Goal: Task Accomplishment & Management: Use online tool/utility

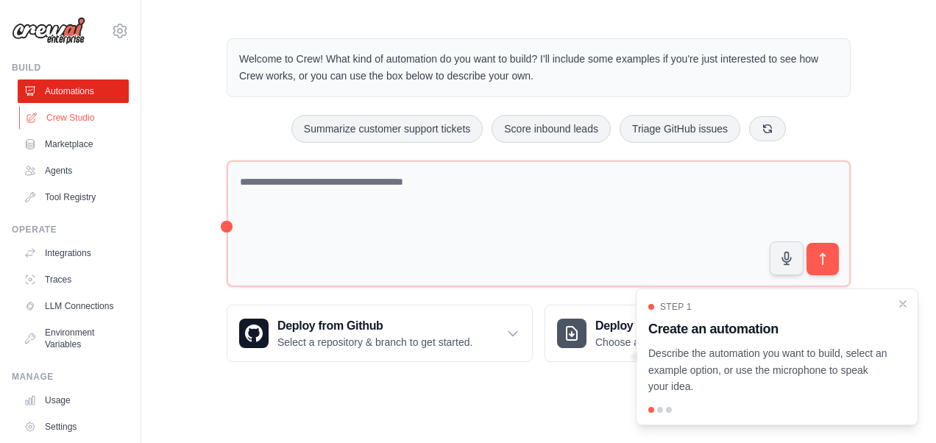
click at [63, 121] on link "Crew Studio" at bounding box center [74, 118] width 111 height 24
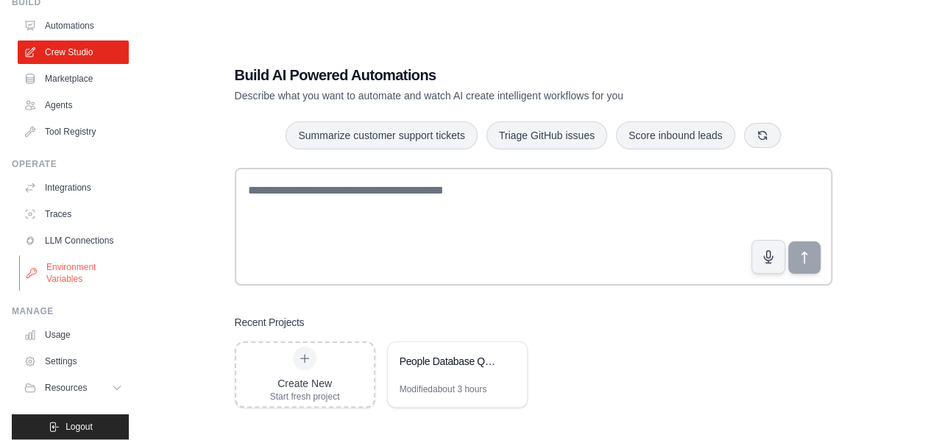
scroll to position [85, 0]
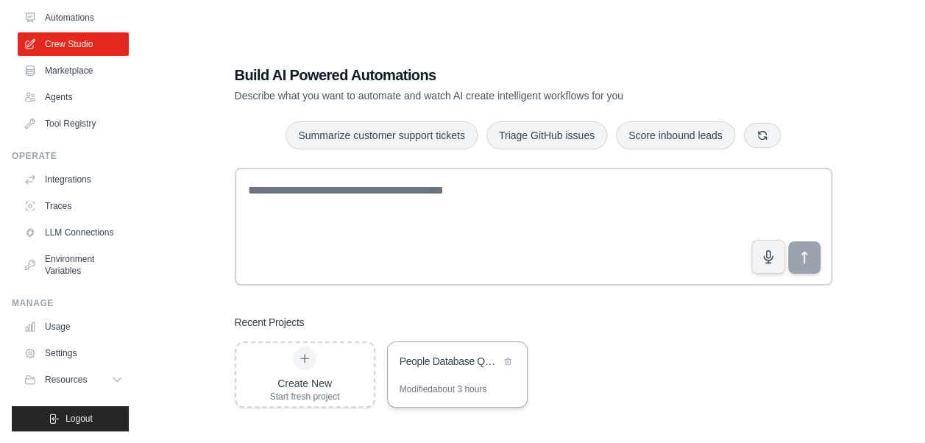
click at [436, 389] on div "Modified about 3 hours" at bounding box center [444, 389] width 88 height 12
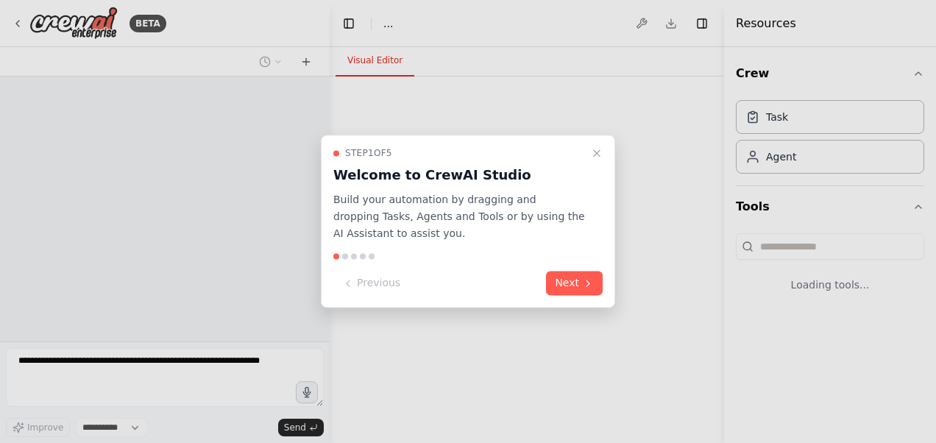
select select "****"
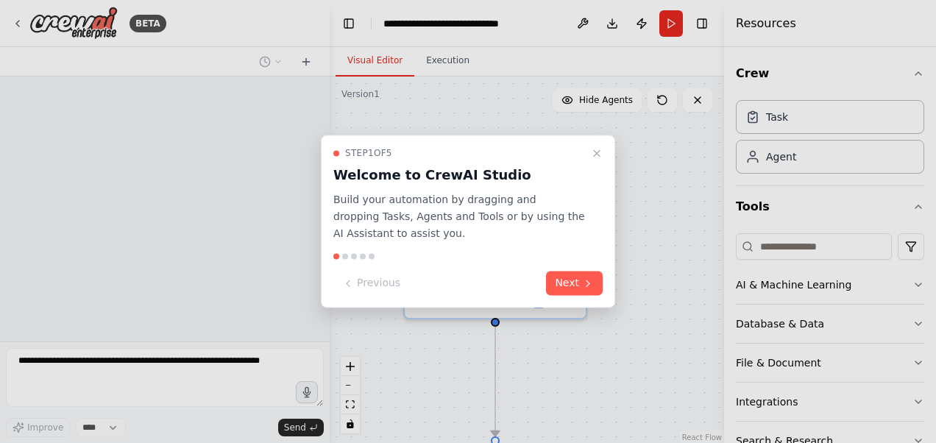
click at [605, 151] on button "Close walkthrough" at bounding box center [597, 153] width 18 height 18
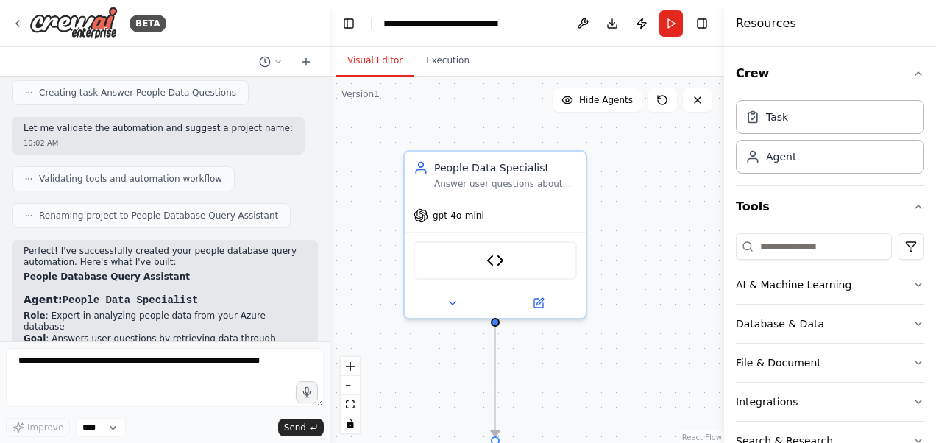
scroll to position [1358, 0]
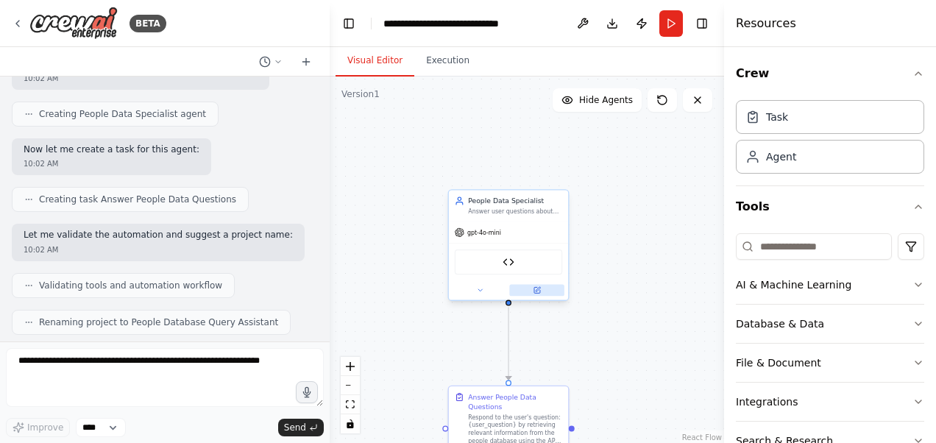
click at [540, 290] on button at bounding box center [536, 290] width 55 height 12
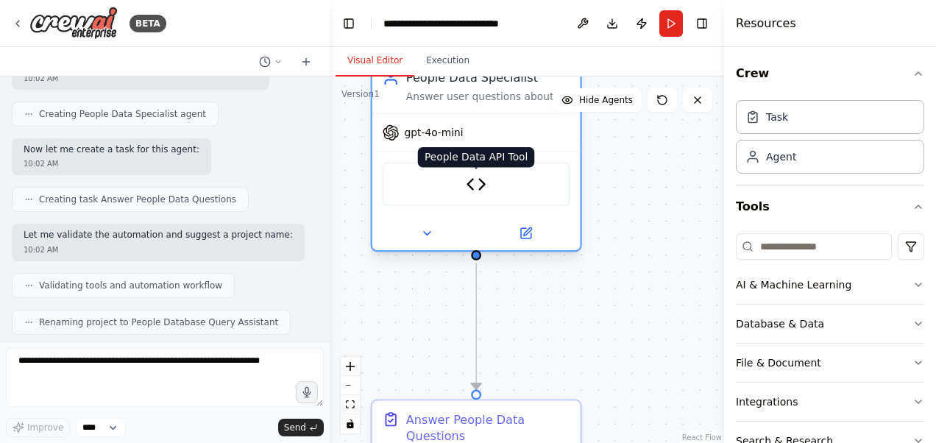
click at [468, 180] on img at bounding box center [476, 184] width 21 height 21
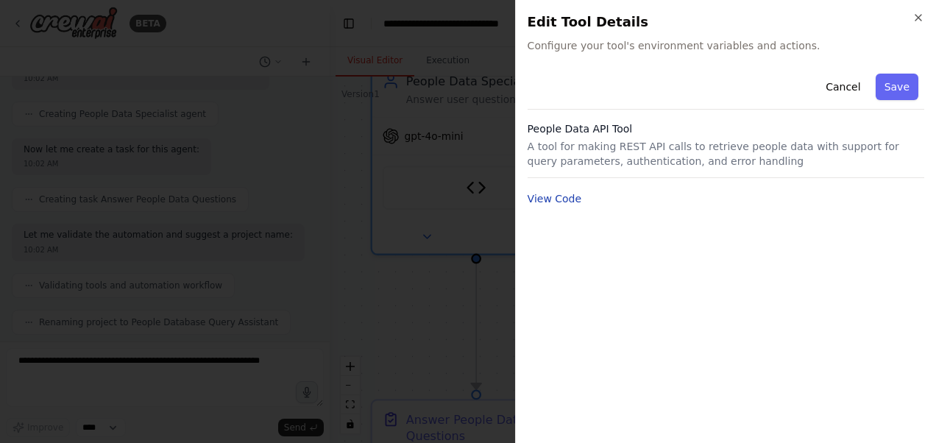
click at [558, 197] on button "View Code" at bounding box center [555, 198] width 54 height 15
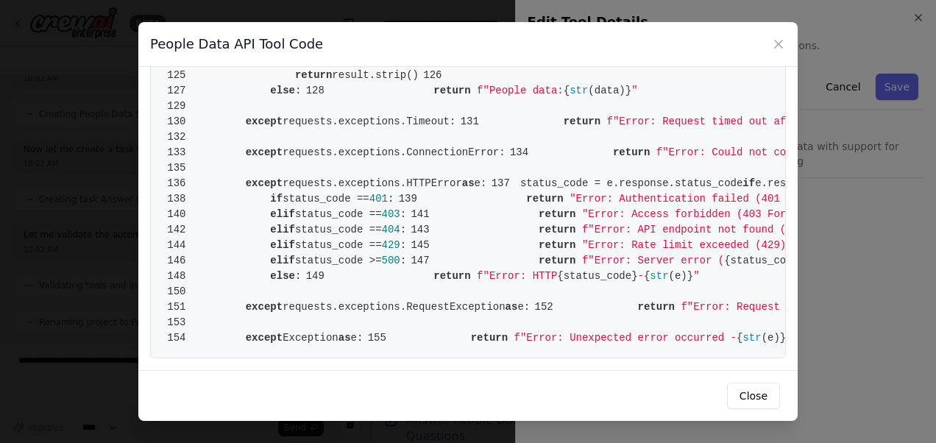
scroll to position [2151, 0]
click at [774, 46] on icon at bounding box center [778, 44] width 15 height 15
